Goal: Task Accomplishment & Management: Manage account settings

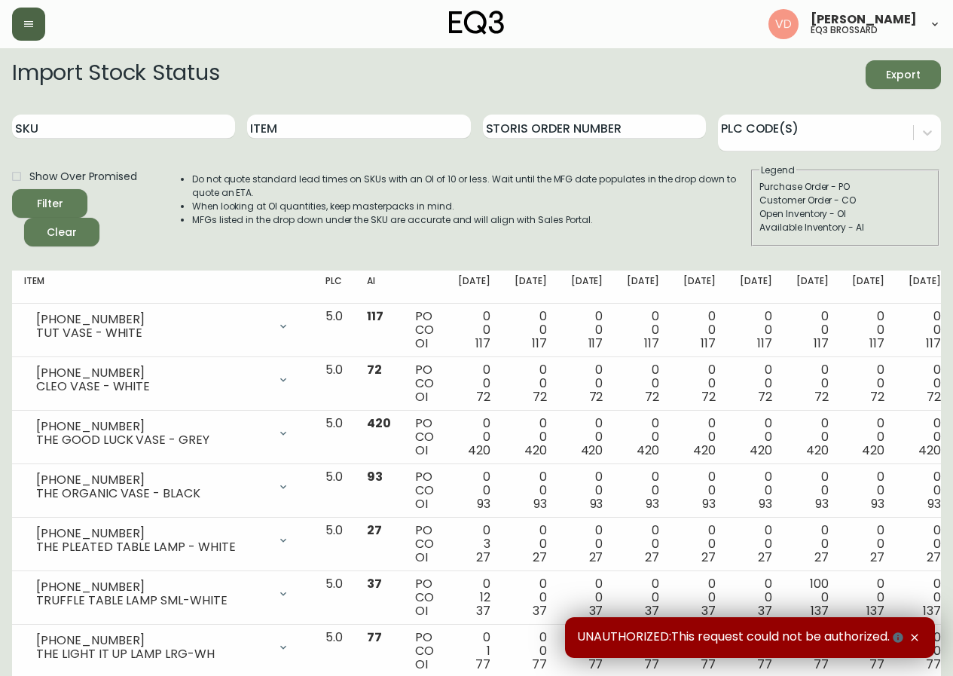
click at [37, 28] on button "button" at bounding box center [28, 24] width 33 height 33
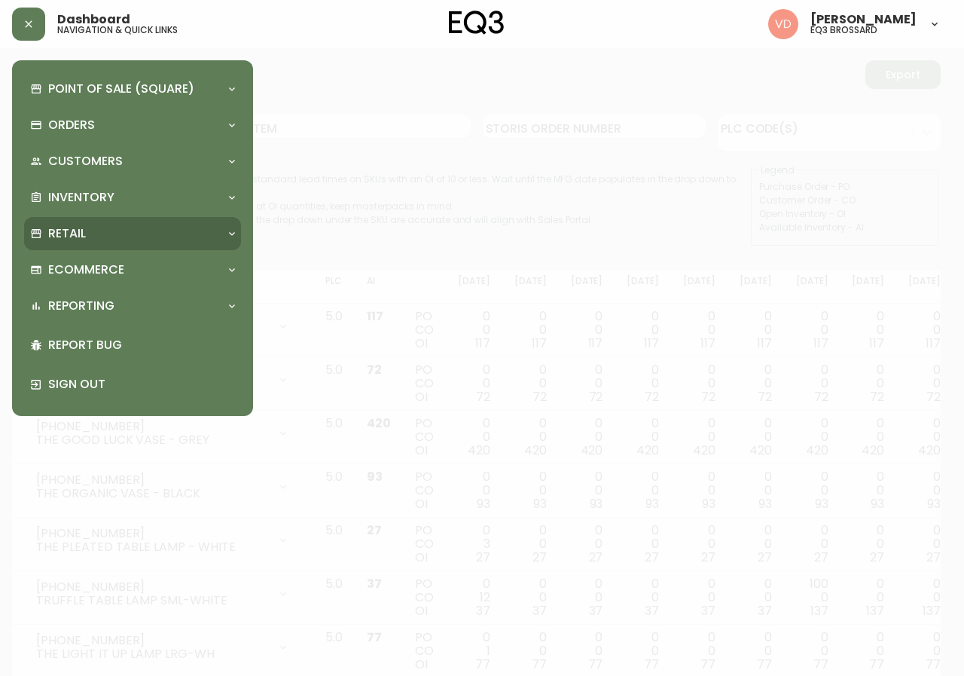
click at [148, 240] on div "Retail" at bounding box center [125, 233] width 190 height 17
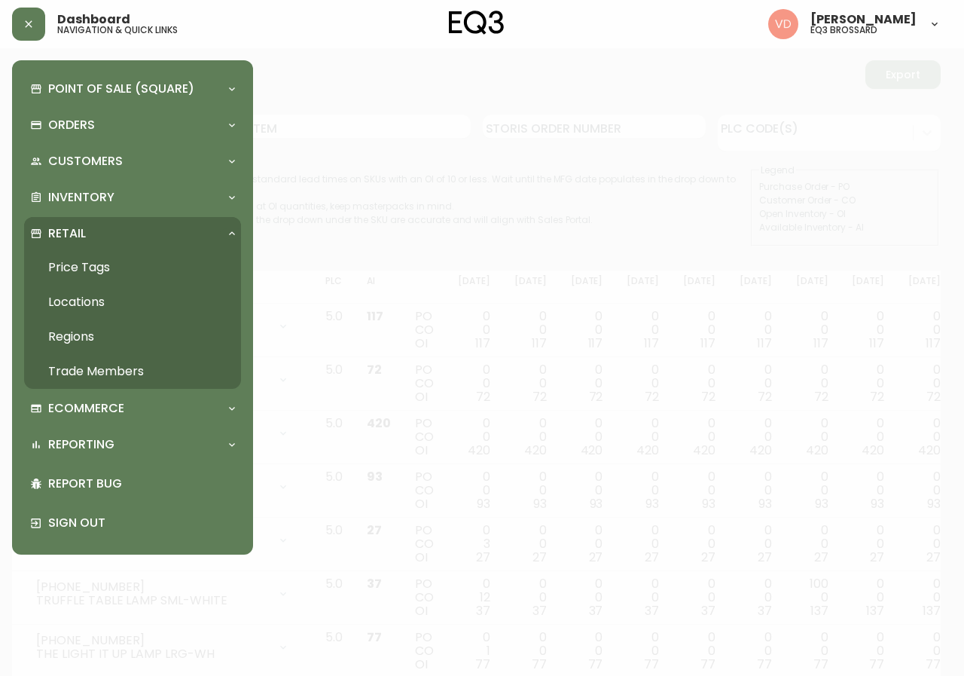
click at [111, 229] on div "Retail" at bounding box center [125, 233] width 190 height 17
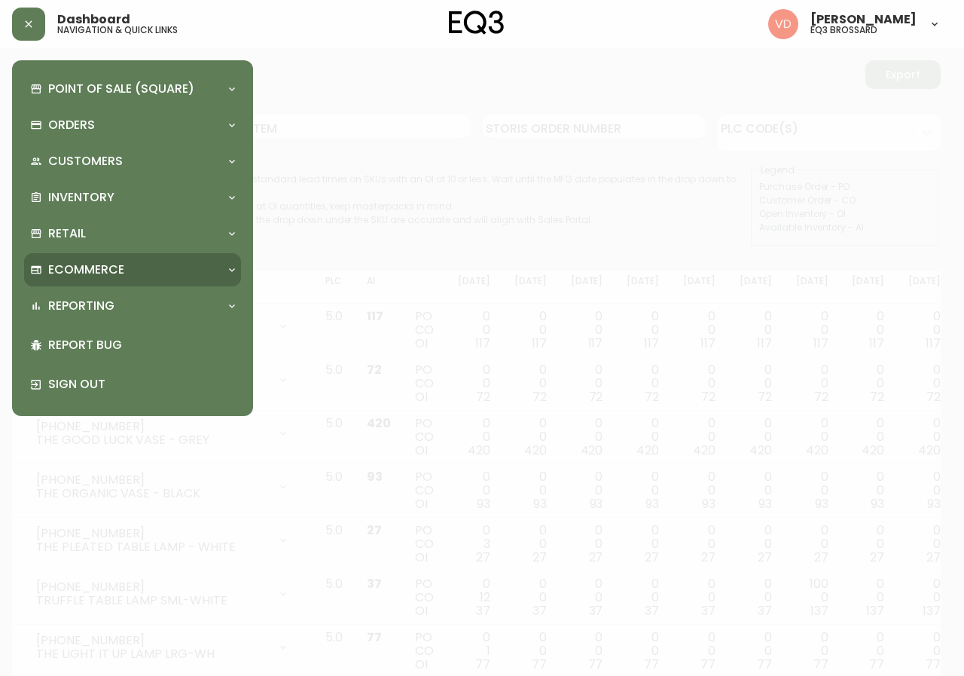
click at [133, 272] on div "Ecommerce" at bounding box center [125, 269] width 190 height 17
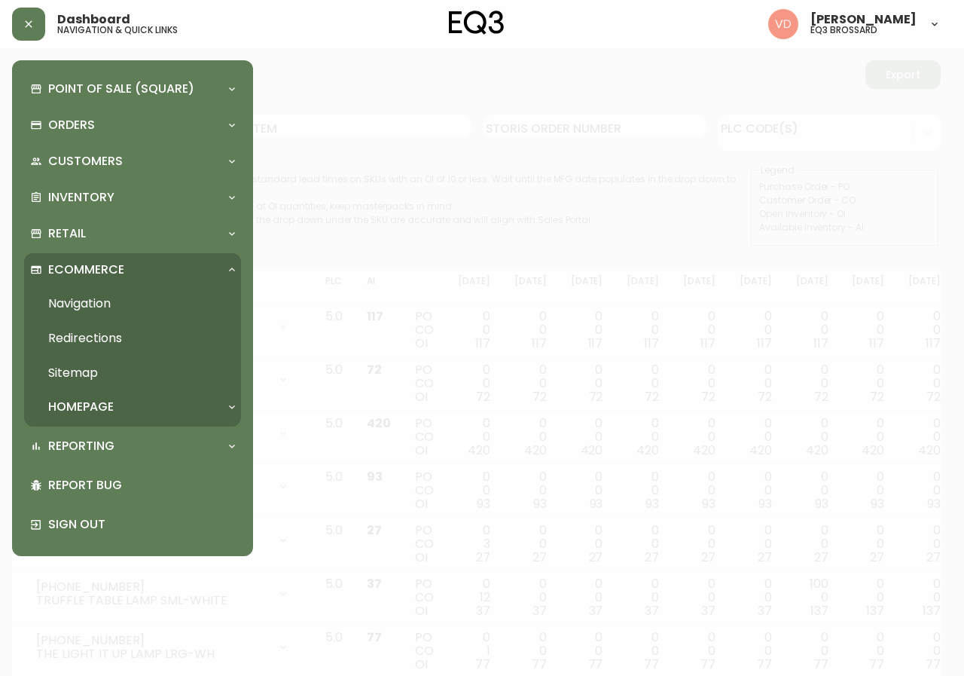
click at [133, 272] on div "Ecommerce" at bounding box center [125, 269] width 190 height 17
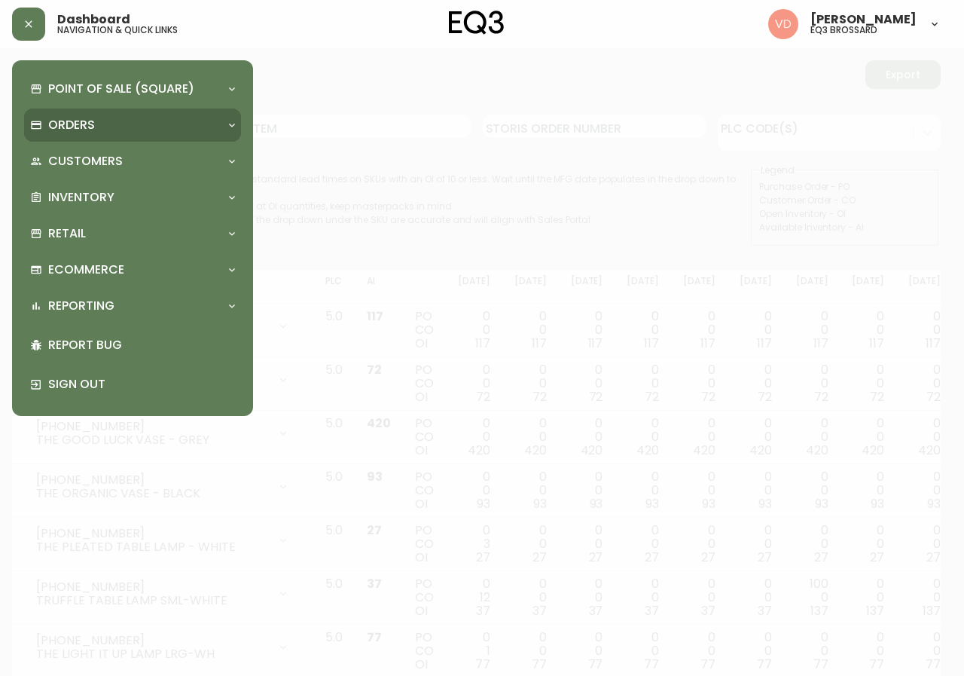
click at [99, 111] on div "Orders" at bounding box center [132, 124] width 217 height 33
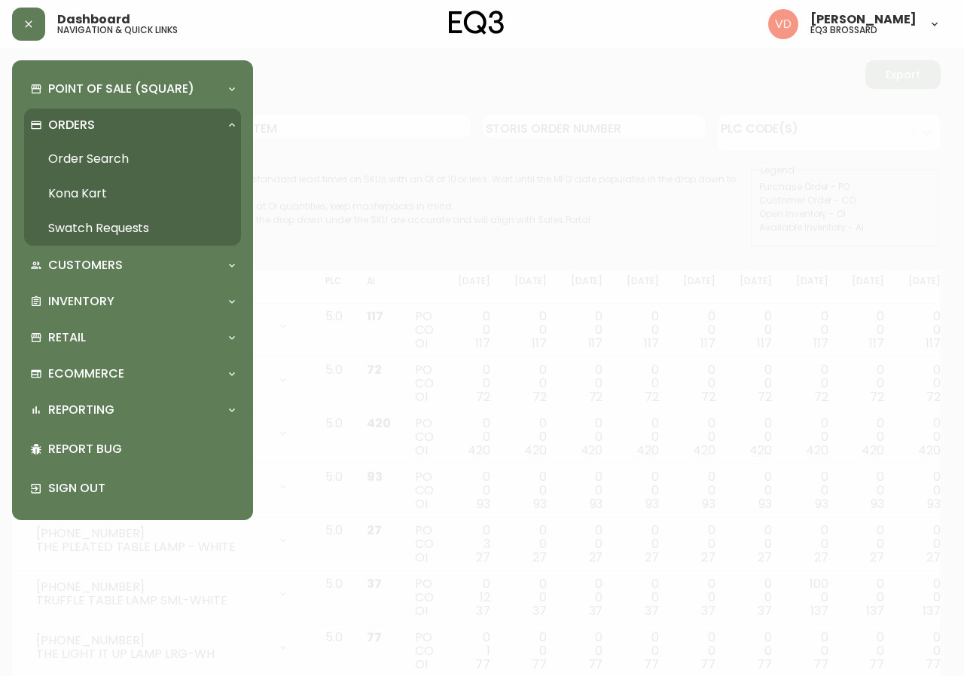
click at [100, 153] on link "Order Search" at bounding box center [132, 159] width 217 height 35
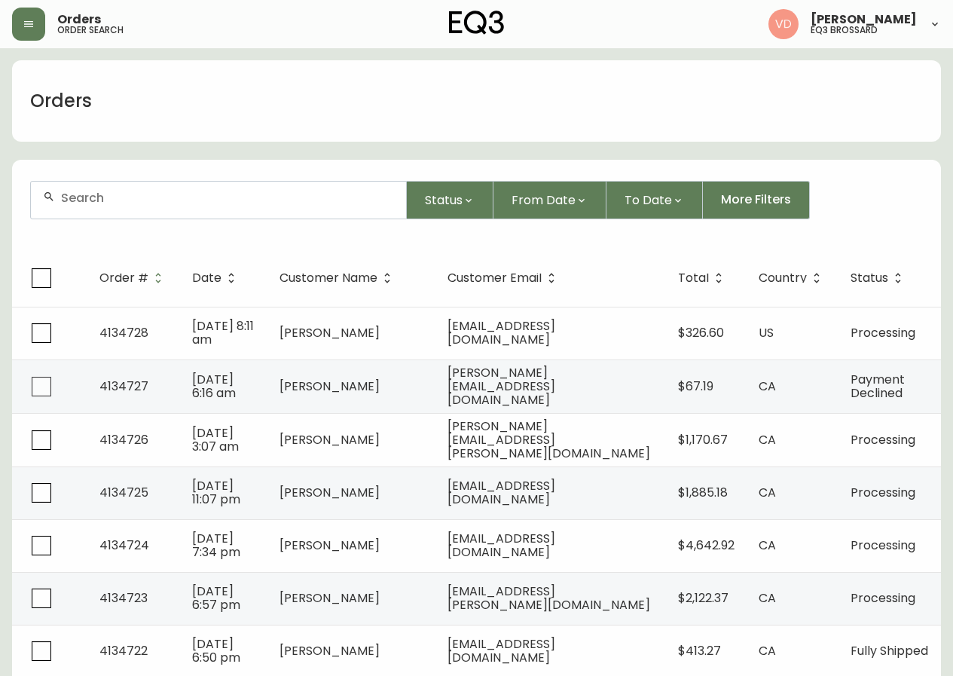
click at [197, 197] on input "text" at bounding box center [227, 198] width 333 height 14
paste input "4133910"
type input "4133910"
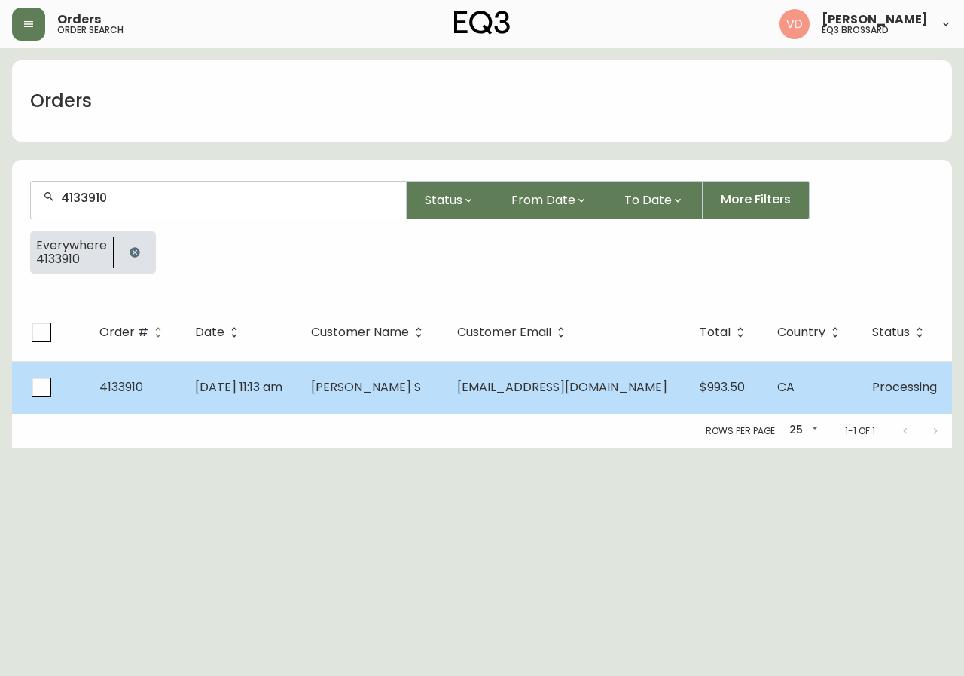
click at [371, 388] on span "[PERSON_NAME] S" at bounding box center [366, 386] width 110 height 17
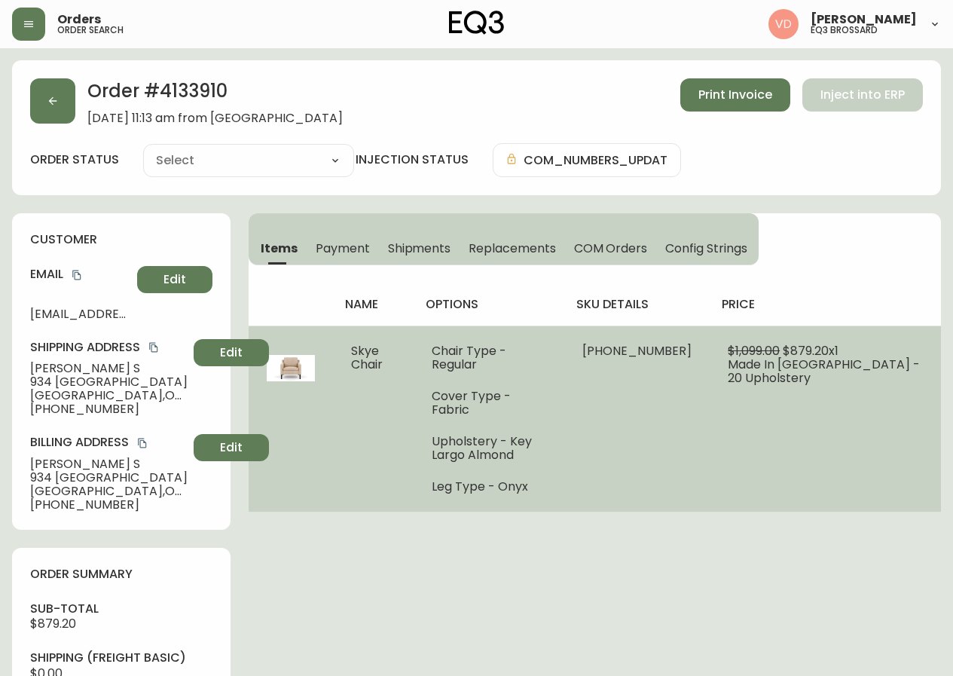
type input "Processing"
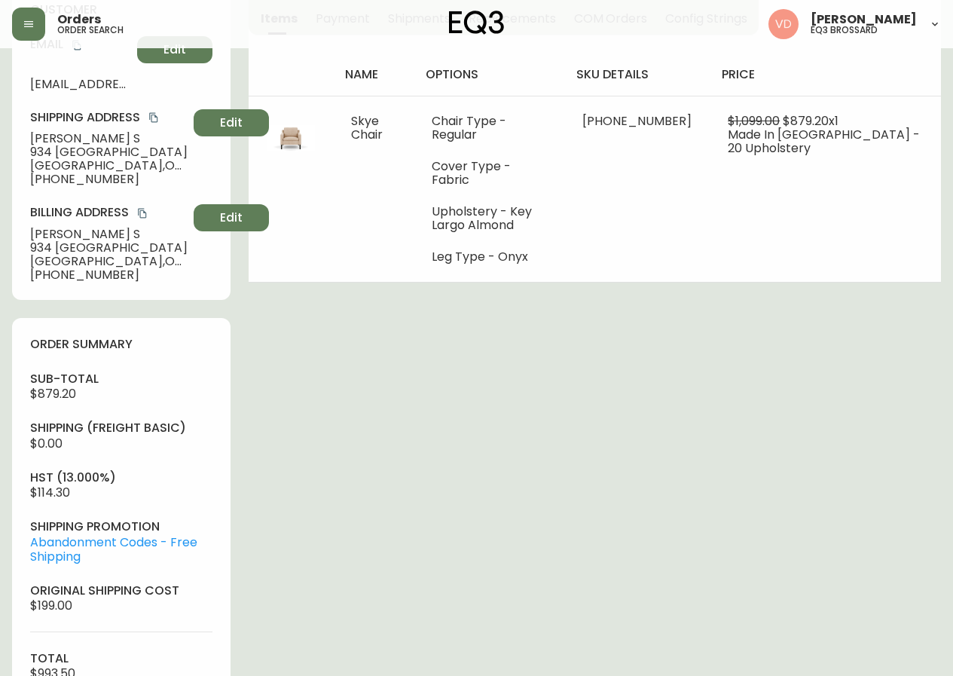
select select "PROCESSING"
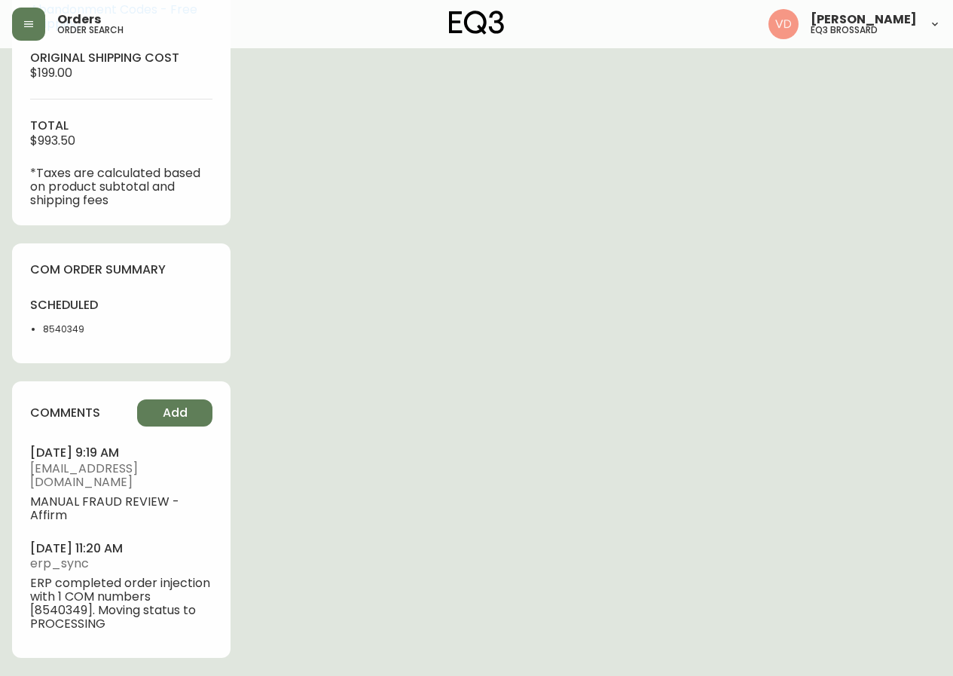
scroll to position [783, 0]
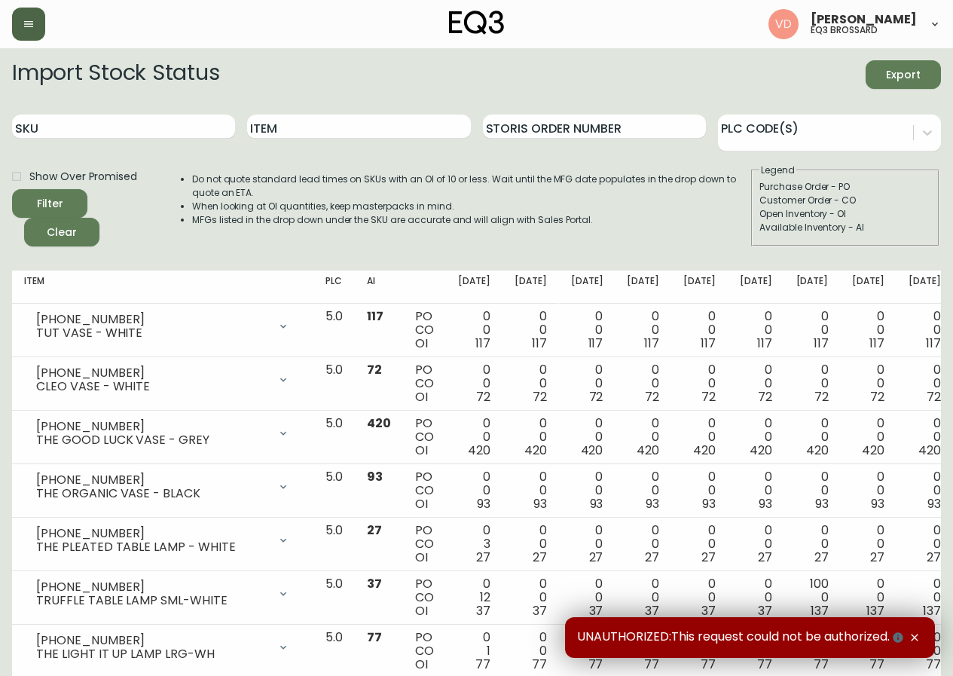
click at [25, 27] on icon "button" at bounding box center [28, 24] width 9 height 6
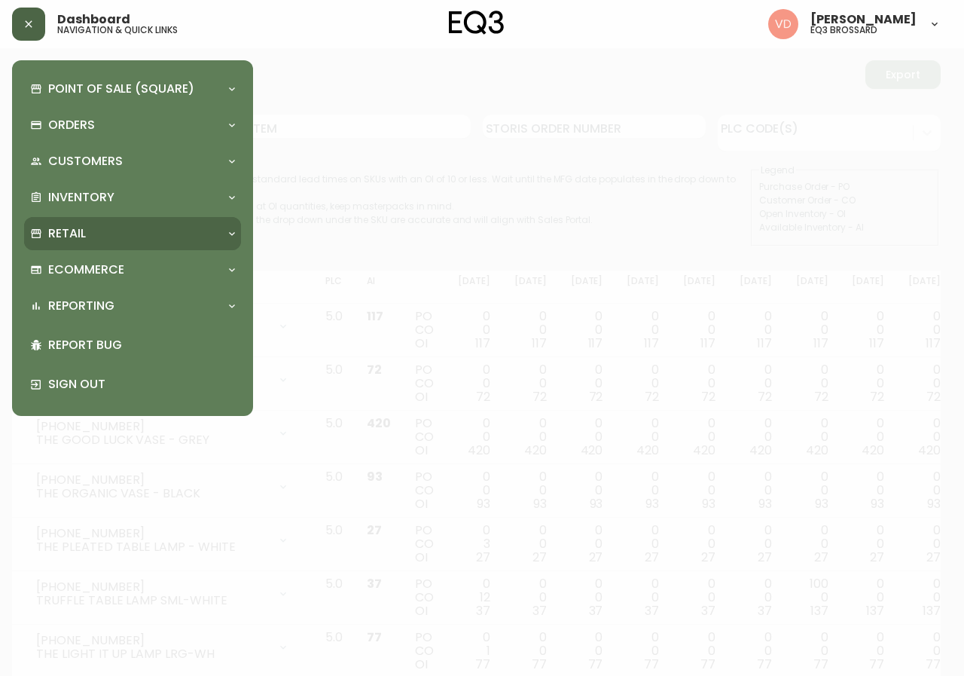
click at [105, 230] on div "Retail" at bounding box center [125, 233] width 190 height 17
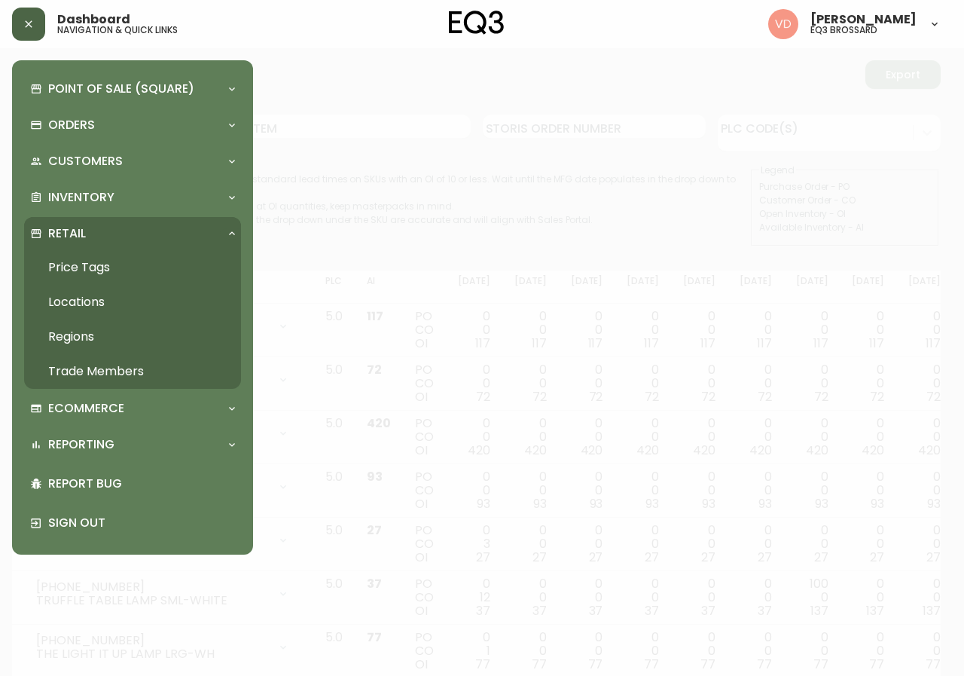
click at [105, 230] on div "Retail" at bounding box center [125, 233] width 190 height 17
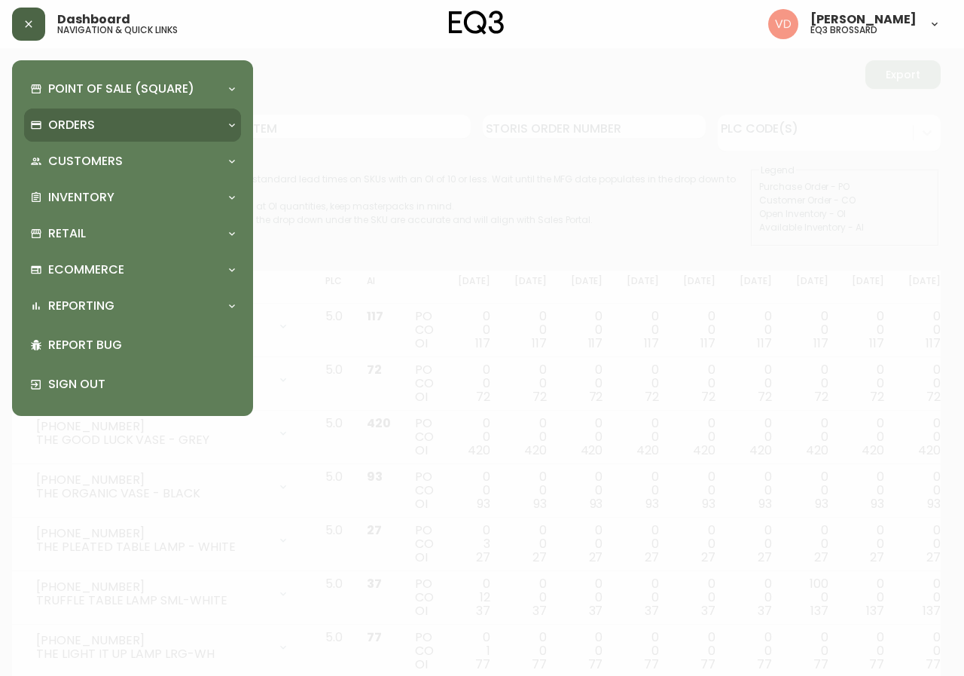
click at [103, 120] on div "Orders" at bounding box center [125, 125] width 190 height 17
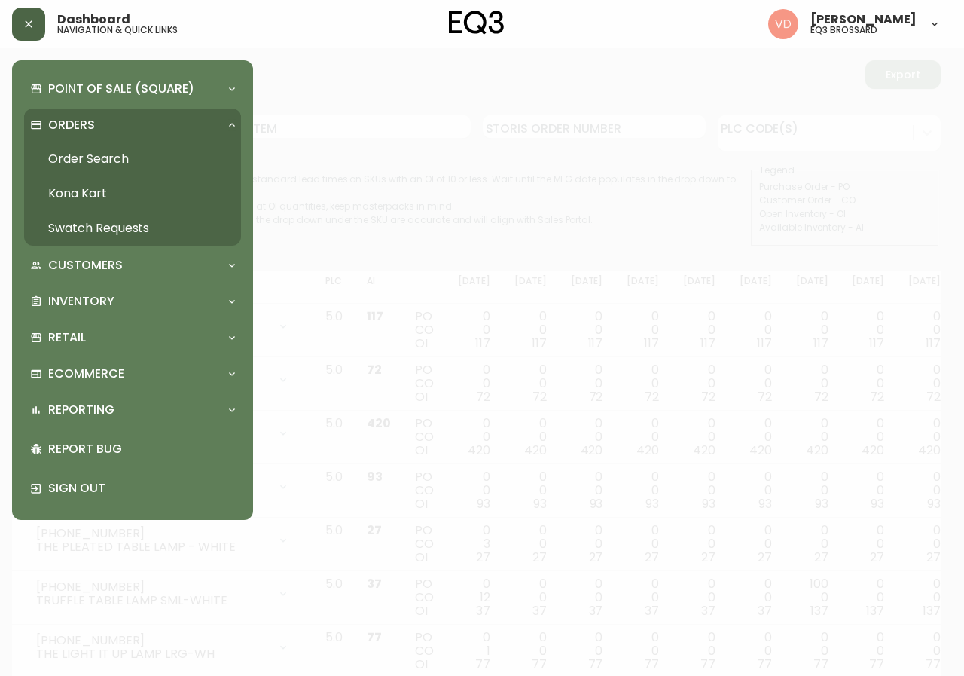
click at [101, 157] on link "Order Search" at bounding box center [132, 159] width 217 height 35
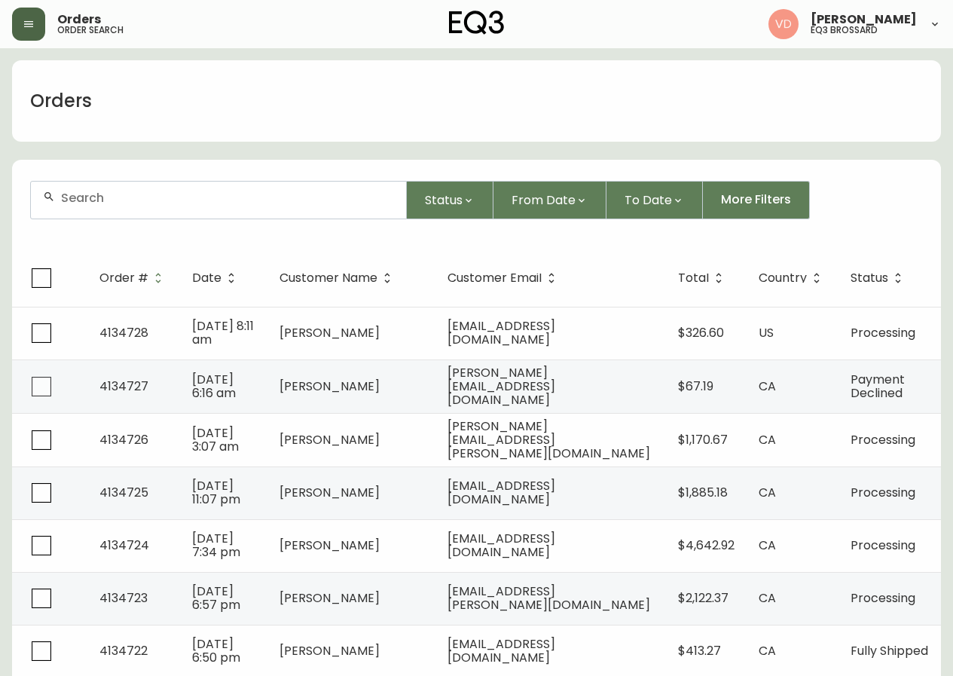
click at [171, 194] on input "text" at bounding box center [227, 198] width 333 height 14
paste input "4133910"
type input "4133910"
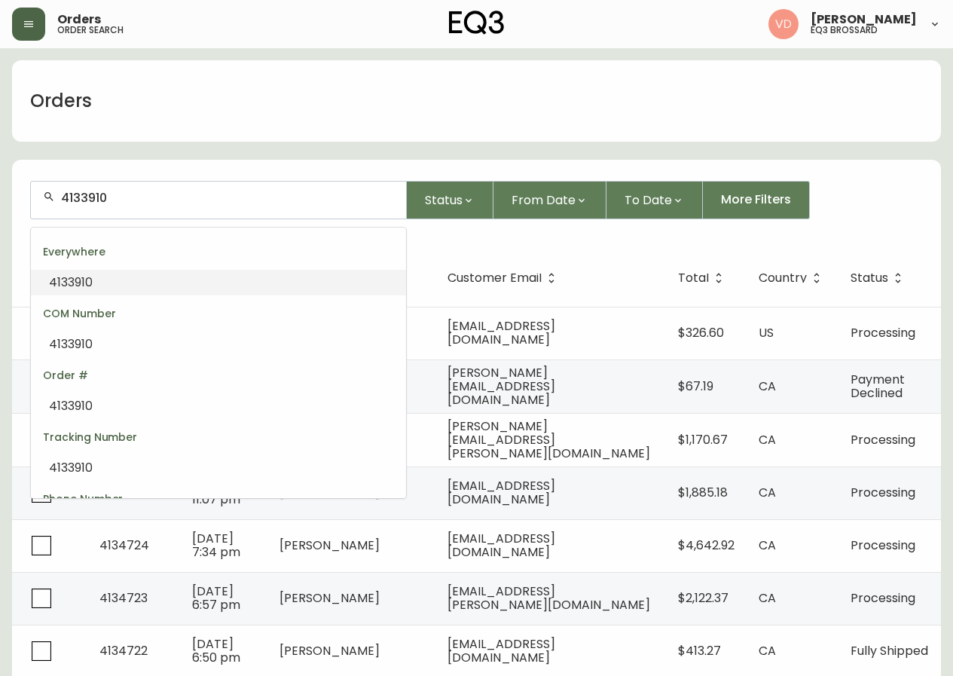
click at [116, 284] on li "4133910" at bounding box center [218, 283] width 375 height 26
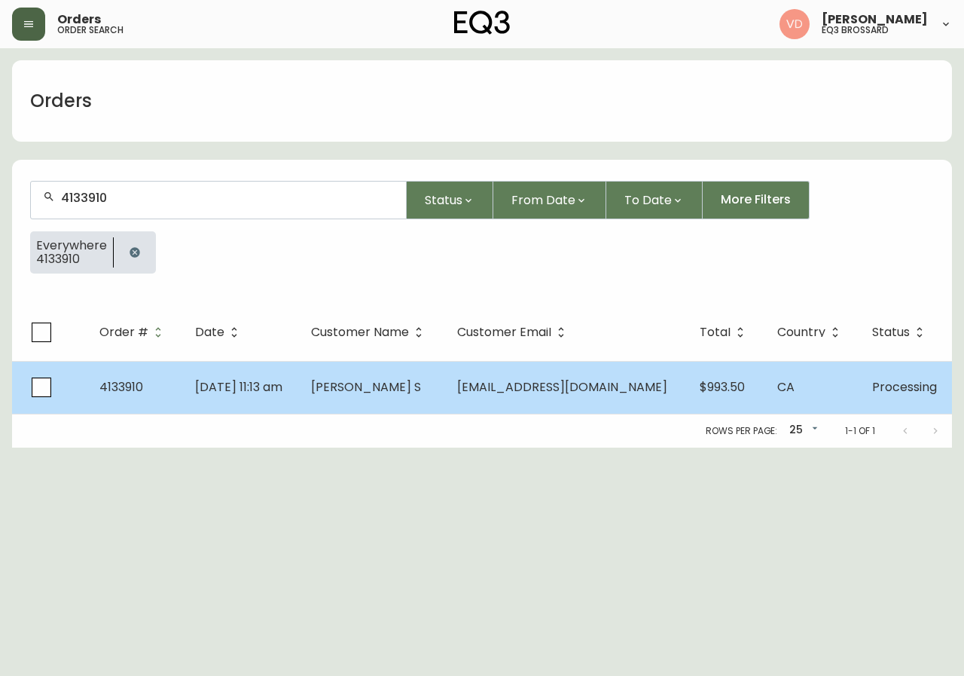
click at [572, 405] on td "[EMAIL_ADDRESS][DOMAIN_NAME]" at bounding box center [566, 387] width 243 height 53
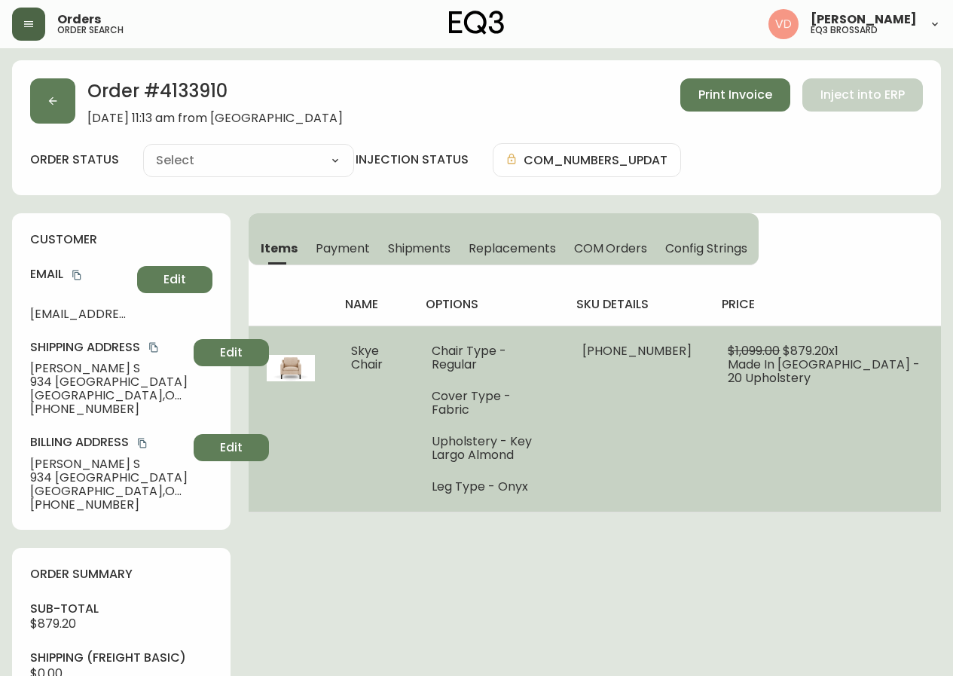
type input "Processing"
select select "PROCESSING"
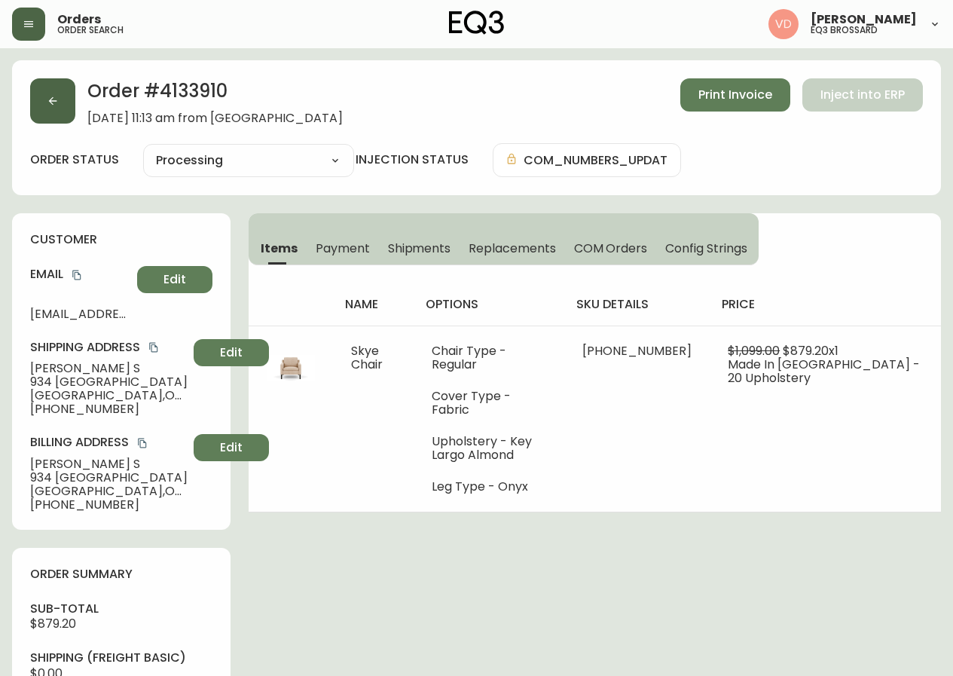
click at [64, 99] on button "button" at bounding box center [52, 100] width 45 height 45
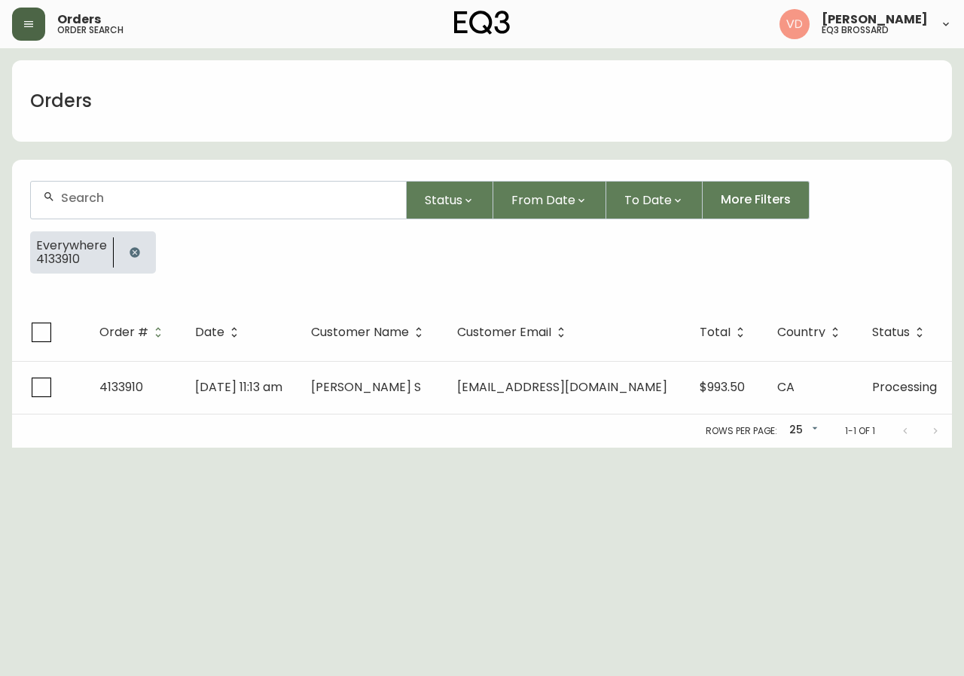
click at [203, 195] on input "text" at bounding box center [227, 198] width 333 height 14
click at [239, 305] on th "Date" at bounding box center [240, 332] width 115 height 57
click at [139, 256] on icon "button" at bounding box center [135, 252] width 12 height 12
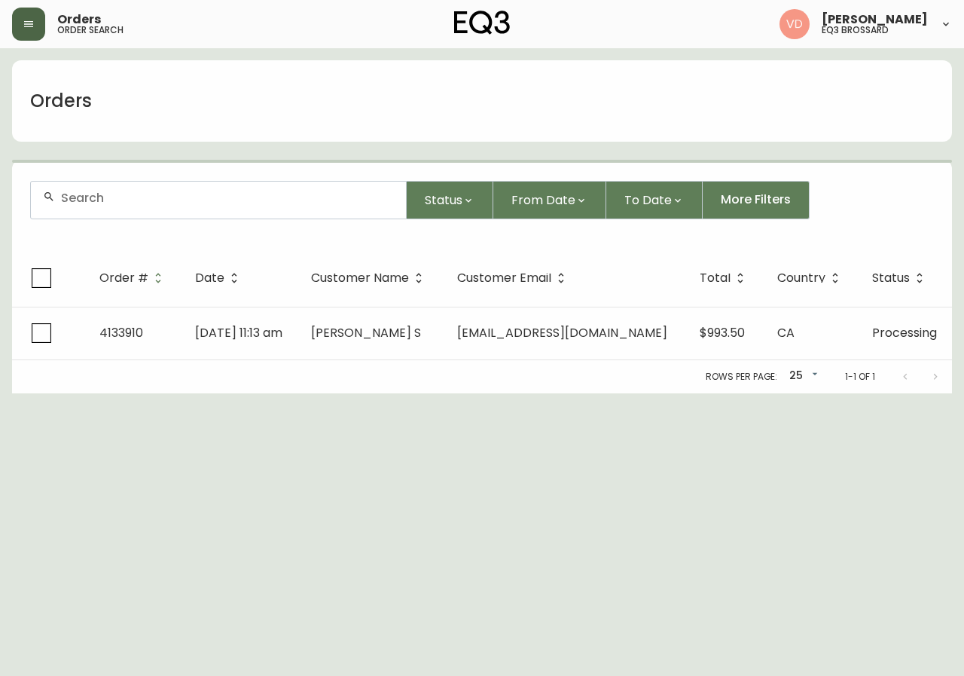
click at [157, 189] on div at bounding box center [218, 200] width 375 height 37
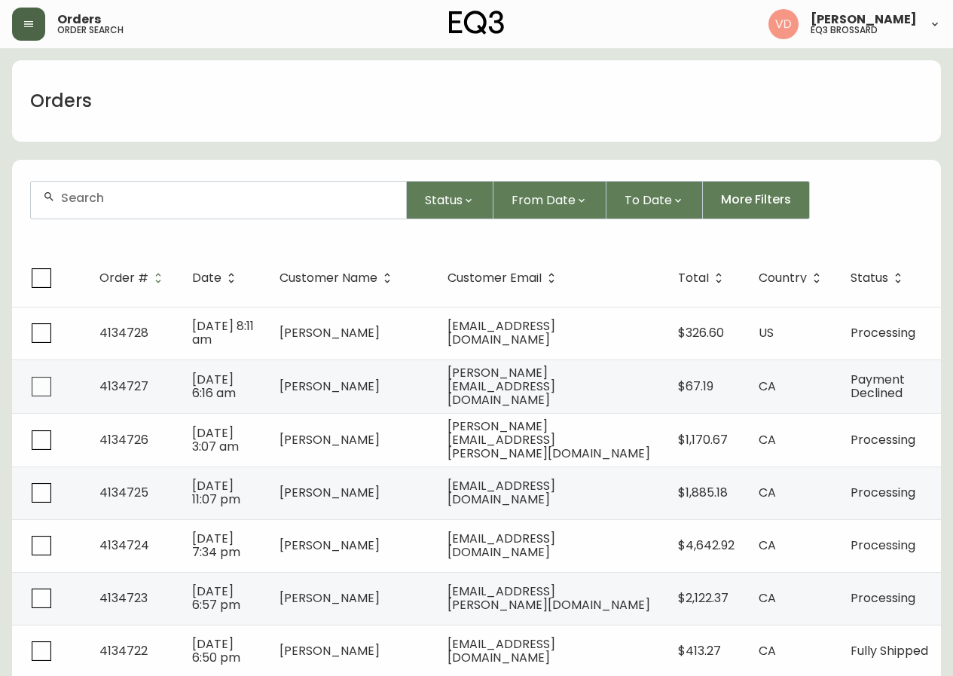
paste input "4134721"
type input "4134721"
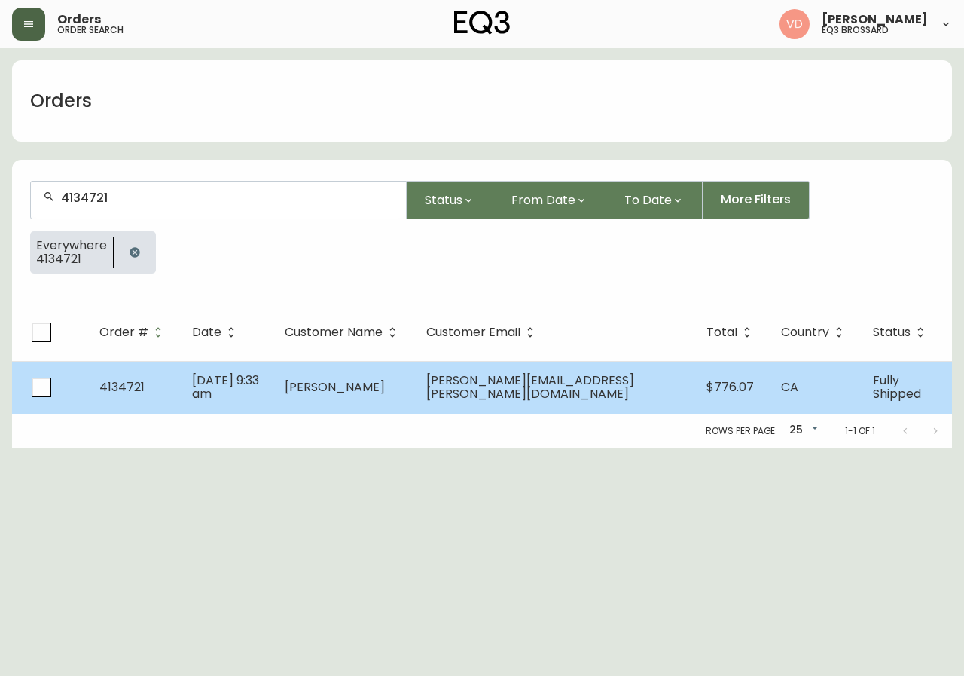
click at [707, 396] on td "$776.07" at bounding box center [732, 387] width 75 height 53
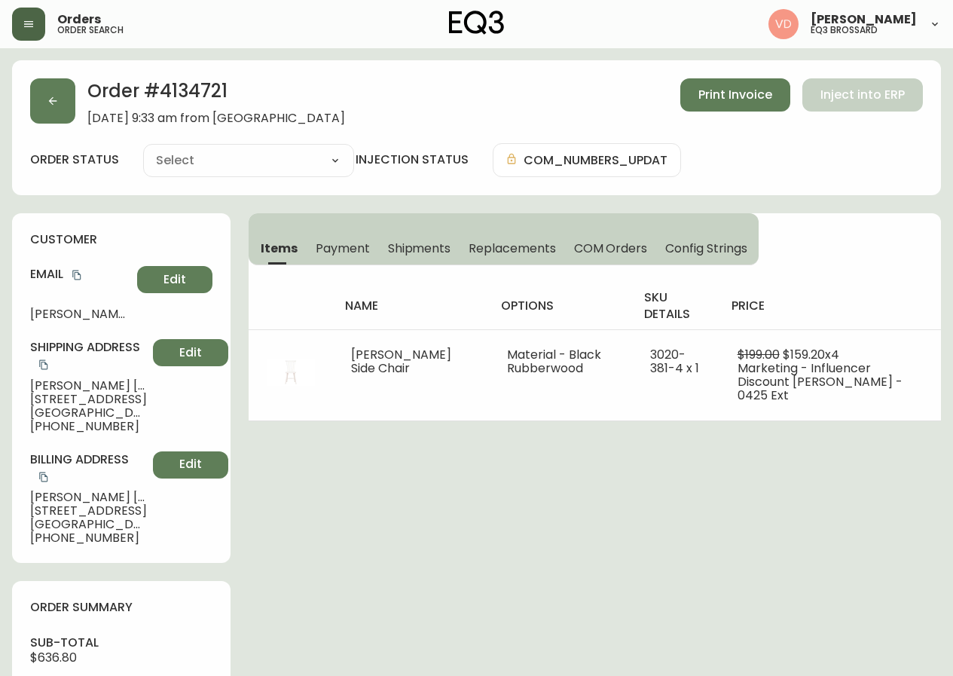
type input "Fully Shipped"
select select "FULLY_SHIPPED"
click at [748, 92] on span "Print Invoice" at bounding box center [735, 95] width 74 height 17
click at [716, 93] on span "Print Invoice" at bounding box center [735, 95] width 74 height 17
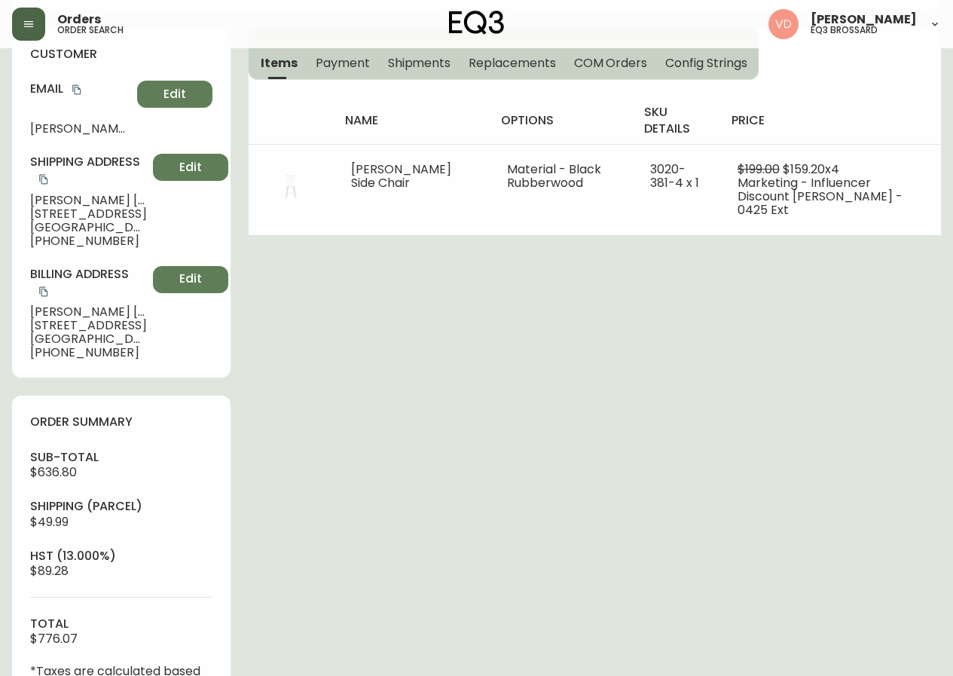
scroll to position [110, 0]
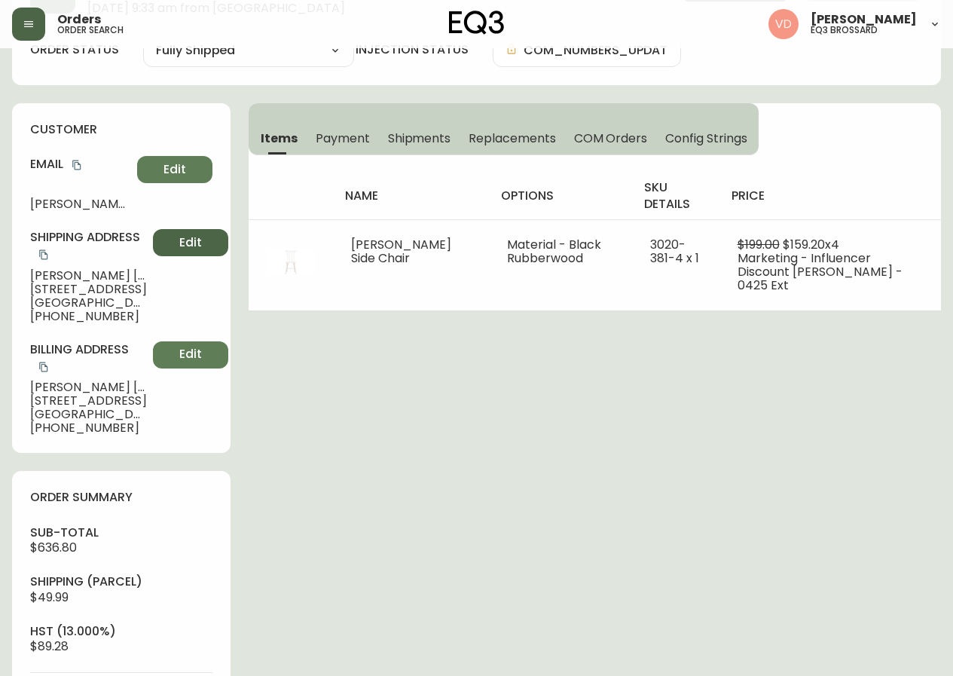
click at [180, 239] on span "Edit" at bounding box center [190, 242] width 23 height 17
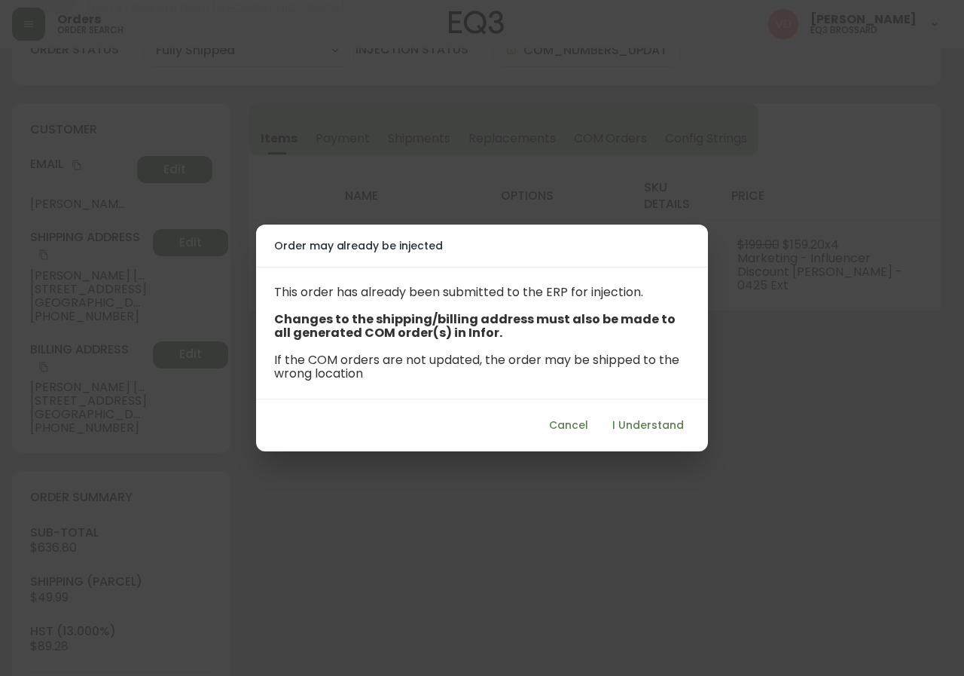
click at [649, 427] on span "I Understand" at bounding box center [648, 425] width 72 height 19
select select "ON"
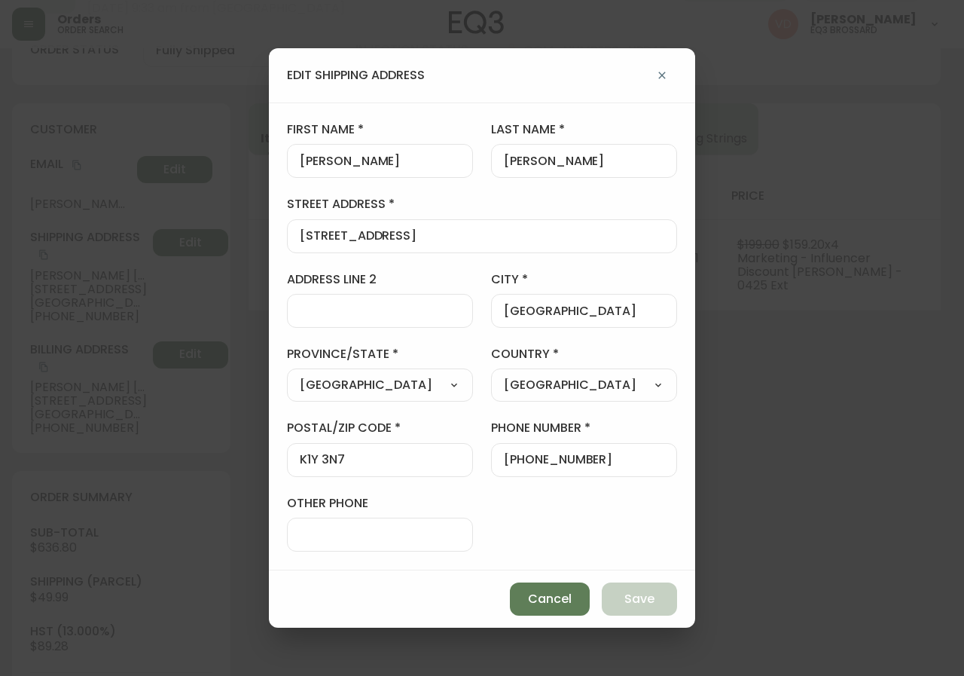
click at [661, 78] on icon "button" at bounding box center [662, 75] width 12 height 12
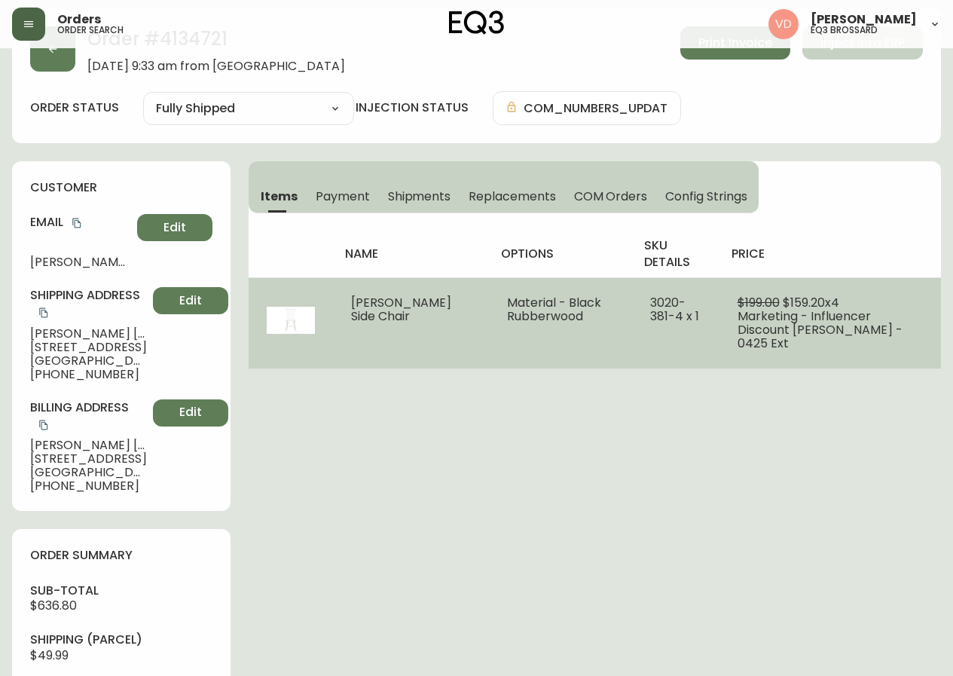
scroll to position [0, 0]
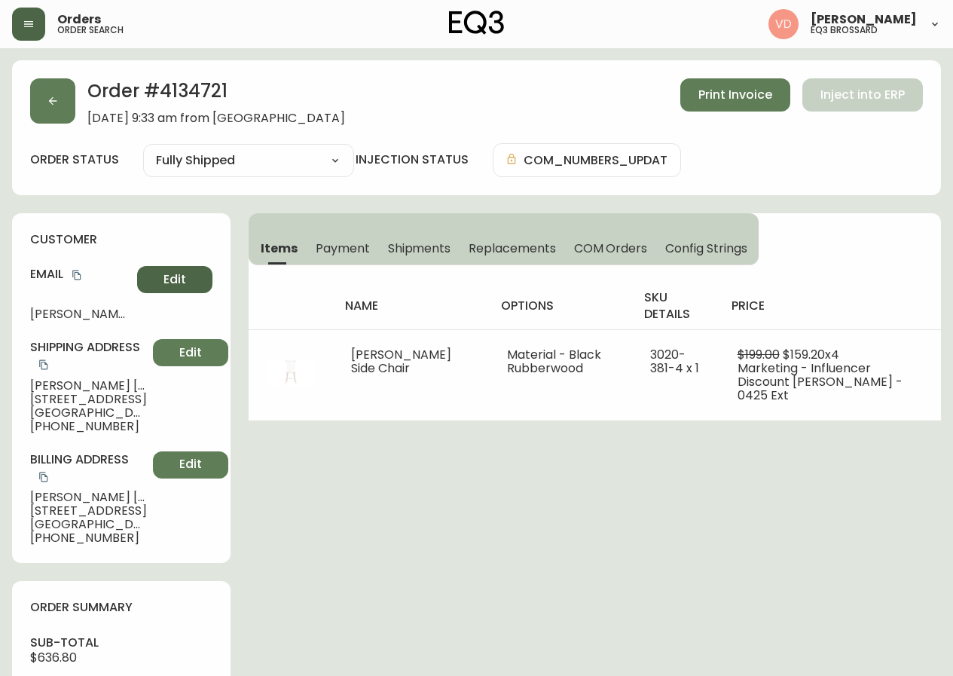
click at [166, 273] on span "Edit" at bounding box center [174, 279] width 23 height 17
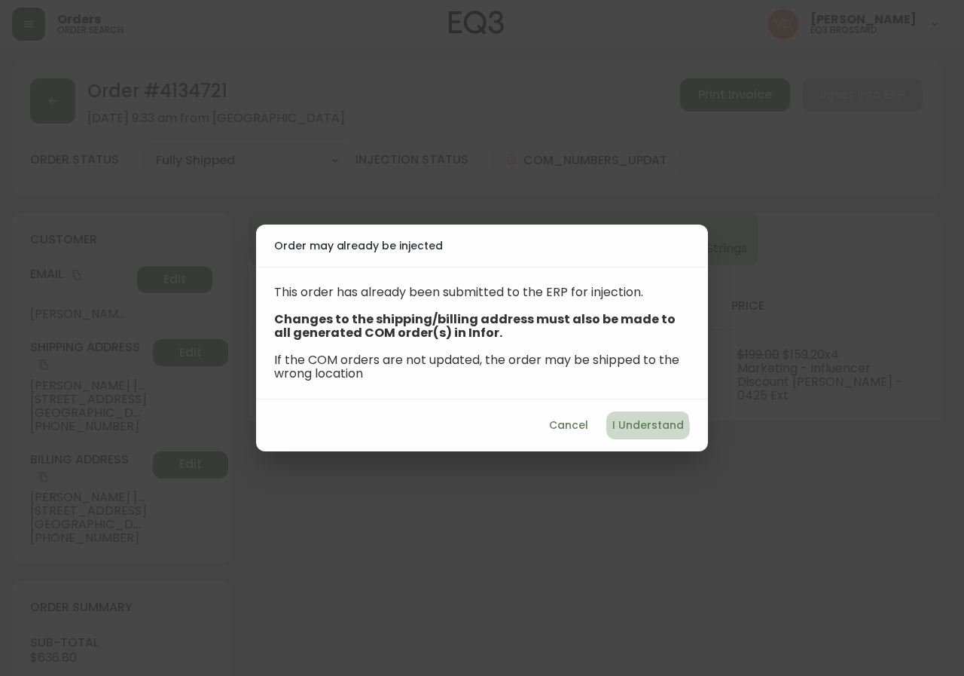
click at [640, 429] on span "I Understand" at bounding box center [648, 425] width 72 height 19
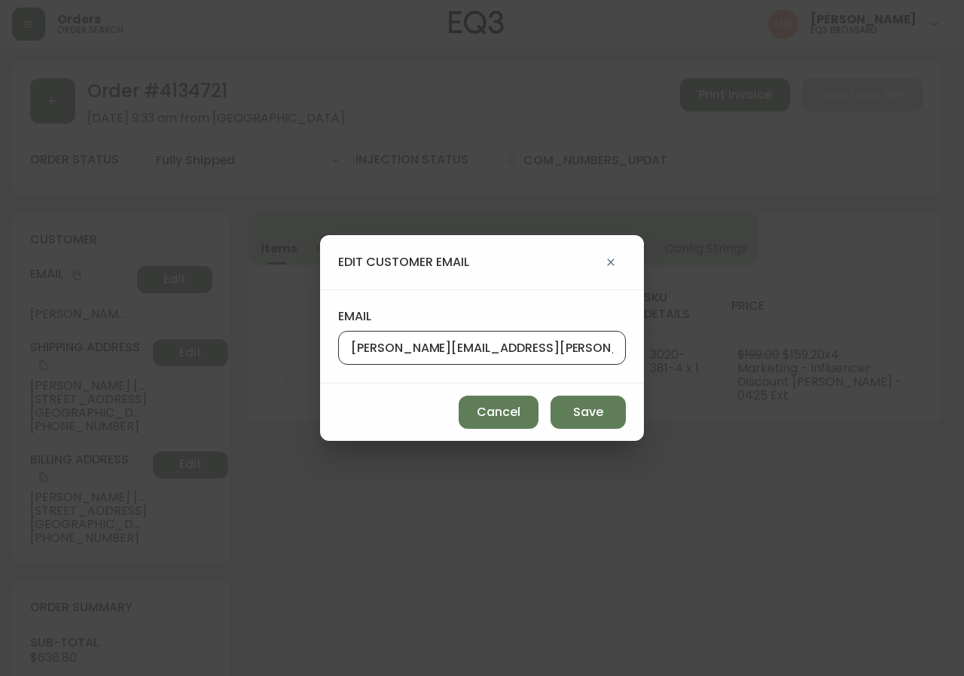
drag, startPoint x: 562, startPoint y: 350, endPoint x: 280, endPoint y: 378, distance: 283.2
click at [280, 378] on div "edit customer email email [PERSON_NAME][EMAIL_ADDRESS][PERSON_NAME][DOMAIN_NAME…" at bounding box center [482, 338] width 964 height 676
click at [486, 418] on span "Cancel" at bounding box center [499, 412] width 44 height 17
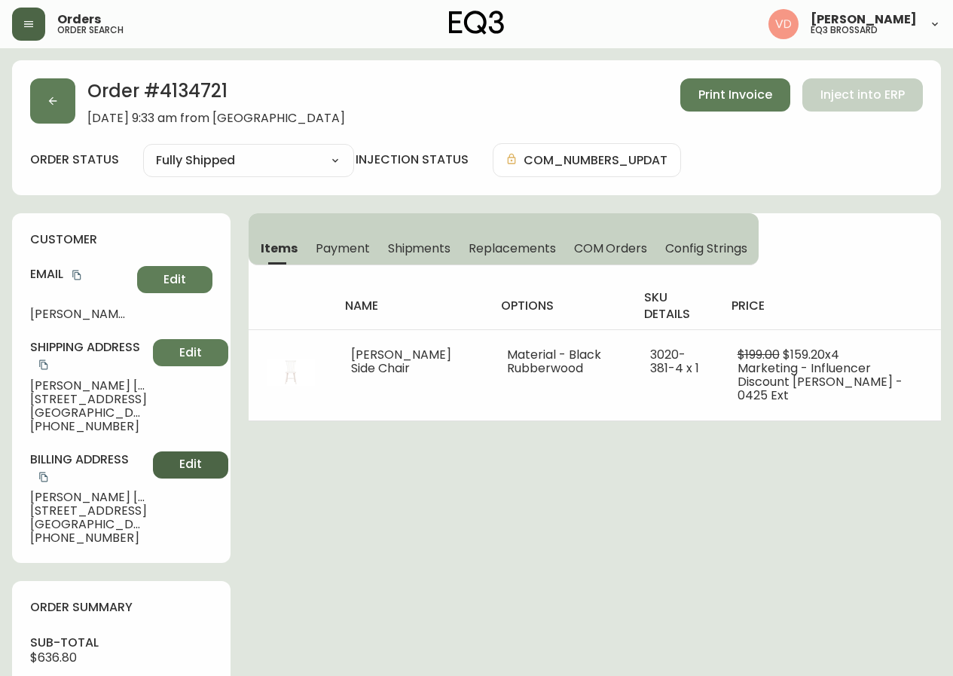
click at [181, 478] on button "Edit" at bounding box center [190, 464] width 75 height 27
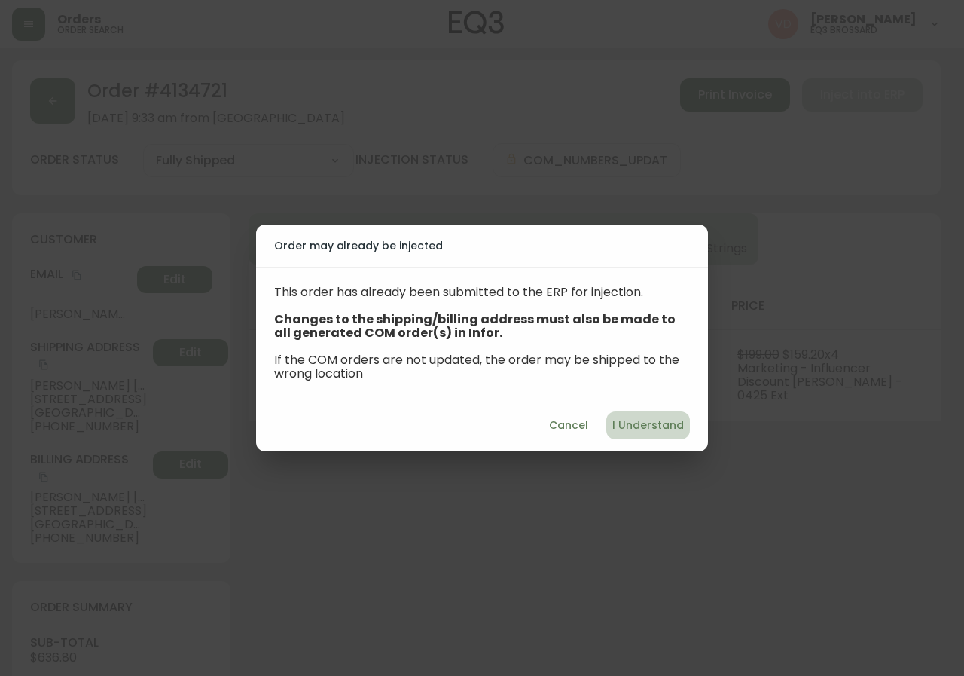
click at [684, 421] on button "I Understand" at bounding box center [648, 425] width 84 height 28
select select "ON"
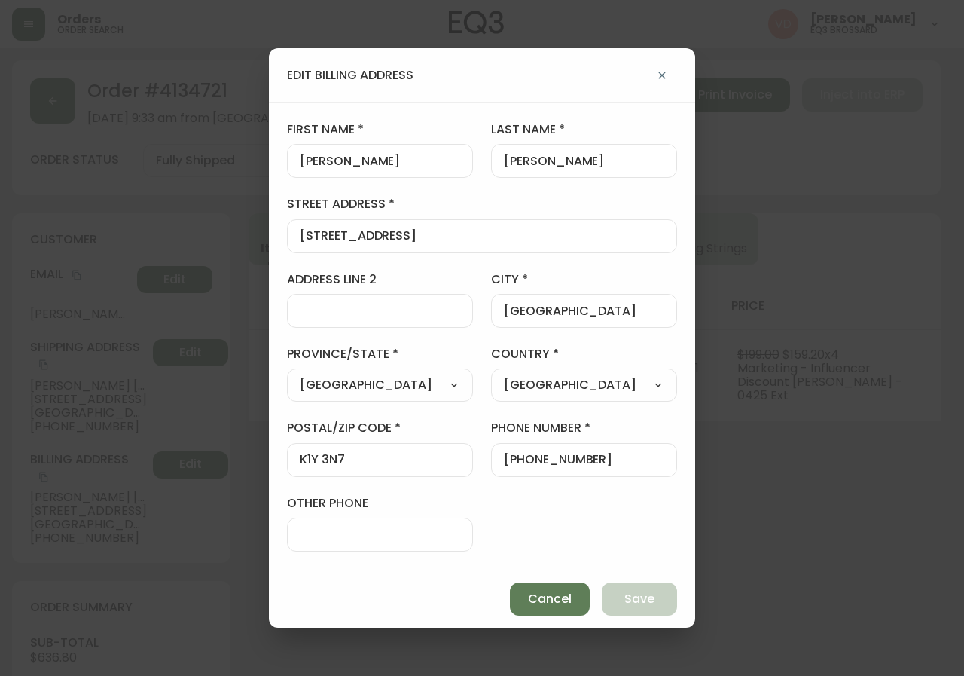
click at [666, 71] on icon "button" at bounding box center [662, 75] width 12 height 12
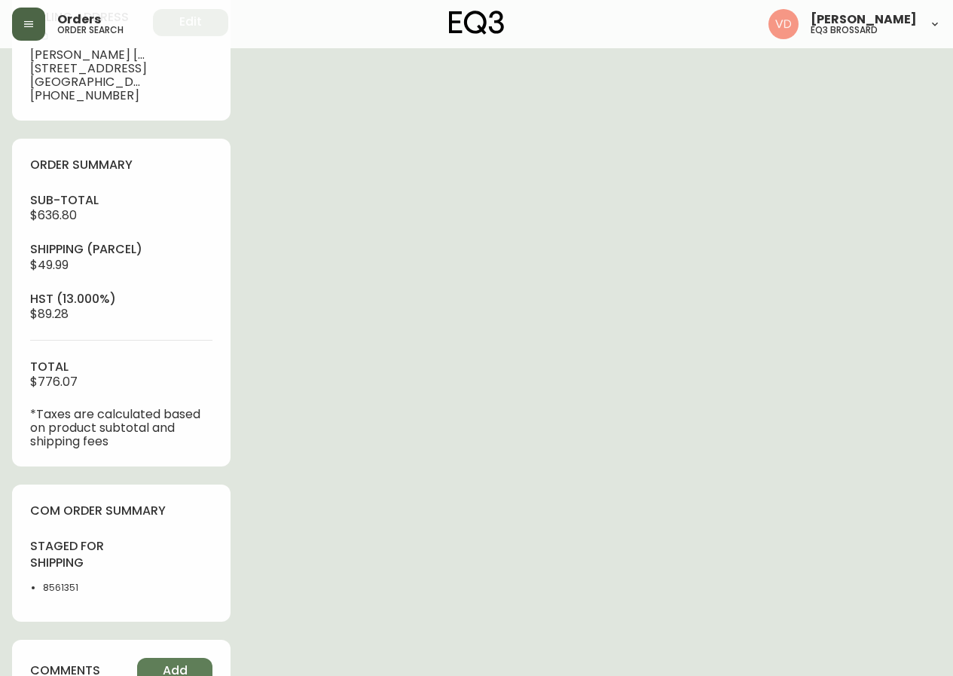
scroll to position [527, 0]
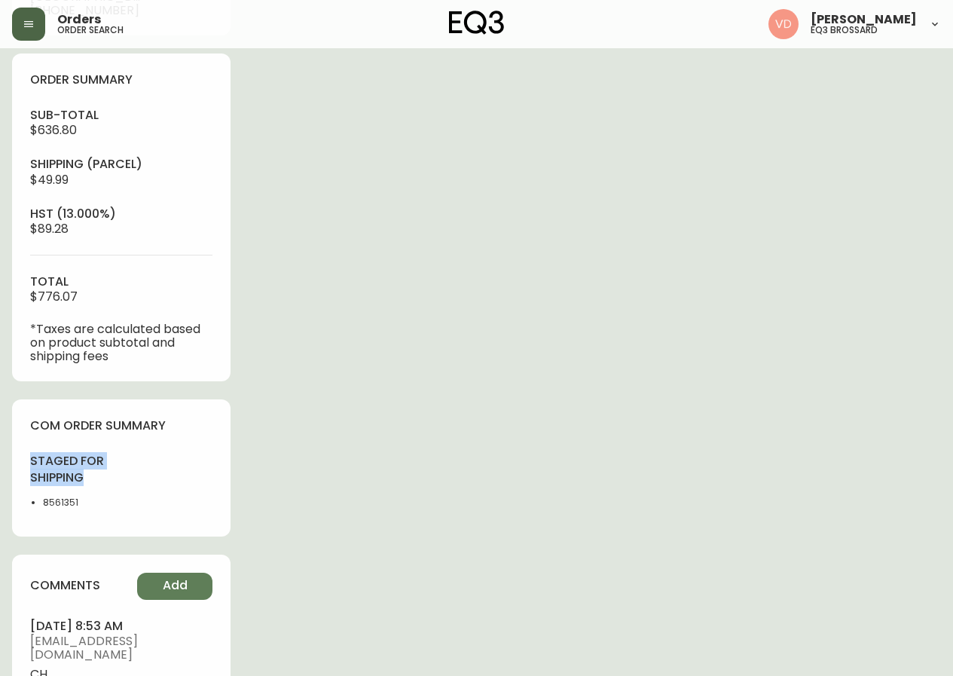
drag, startPoint x: 87, startPoint y: 474, endPoint x: 29, endPoint y: 460, distance: 59.8
click at [29, 460] on div "com order summary staged for shipping 8561351" at bounding box center [121, 467] width 218 height 136
copy h4 "staged for shipping"
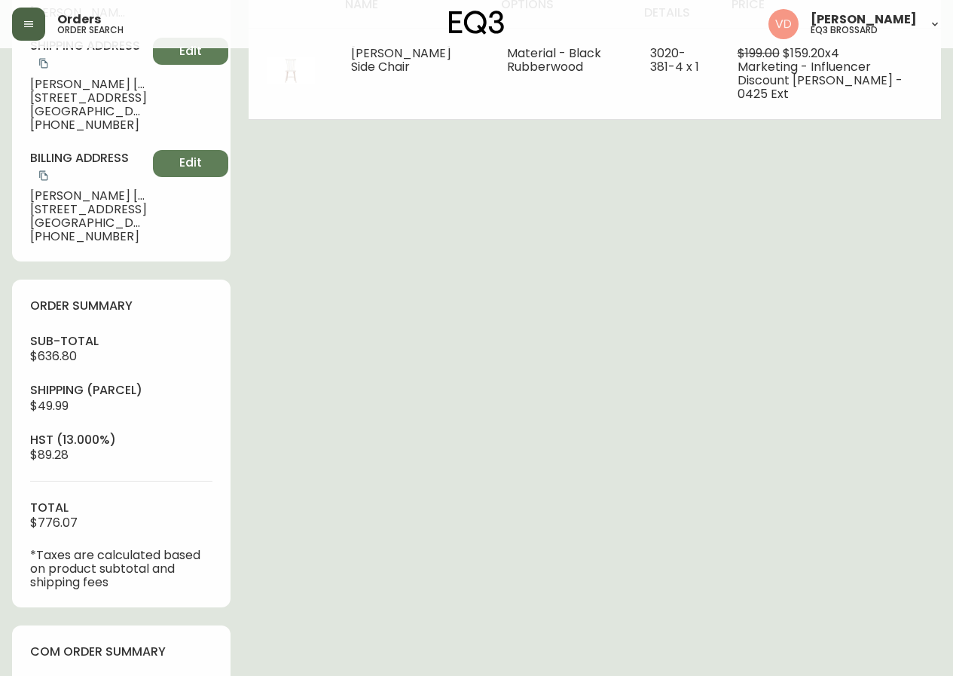
scroll to position [0, 0]
